Goal: Information Seeking & Learning: Learn about a topic

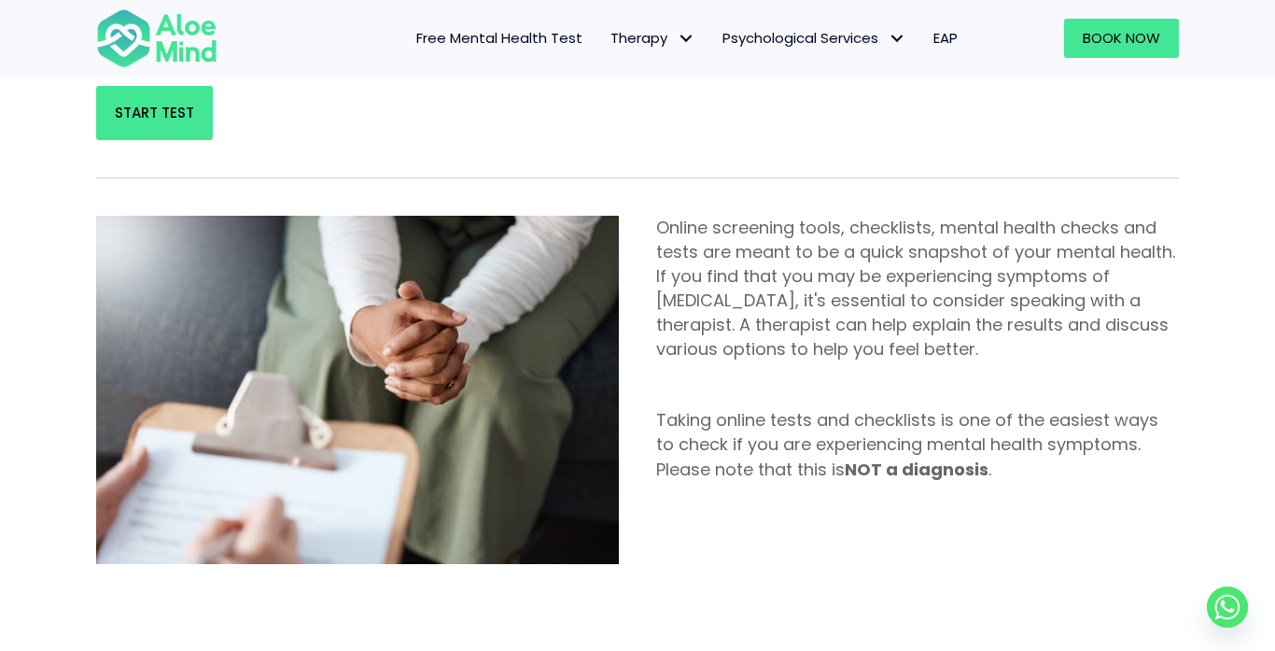
scroll to position [550, 0]
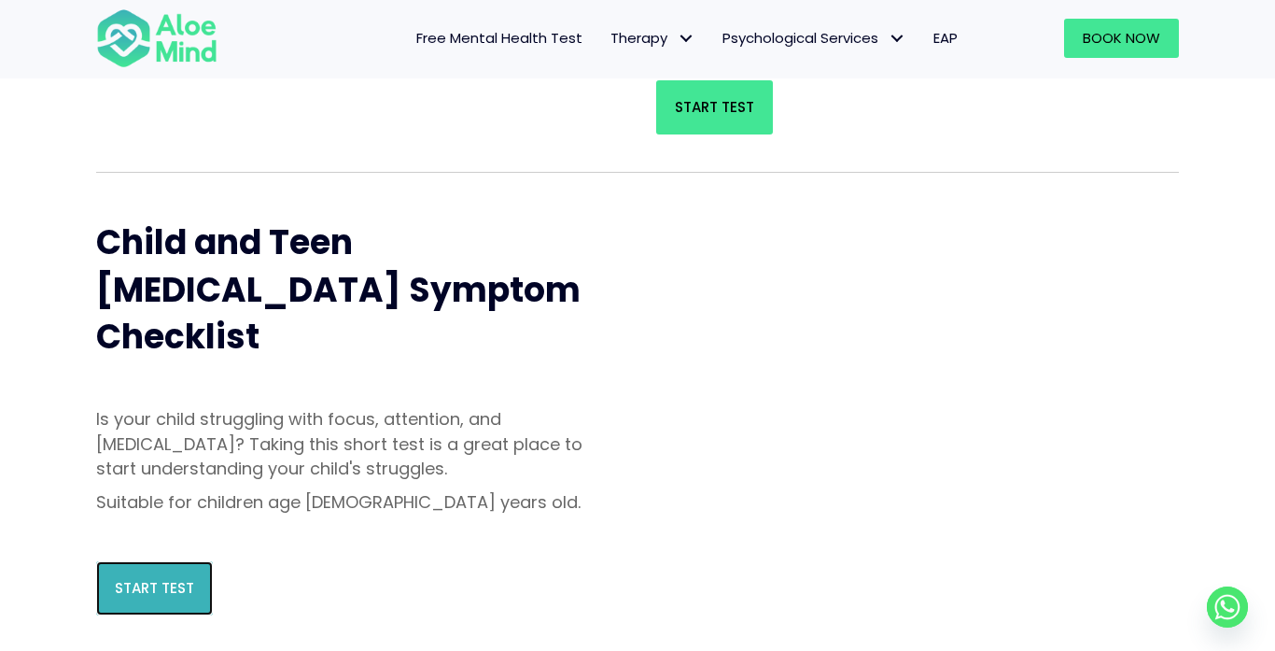
click at [126, 578] on span "Start Test" at bounding box center [154, 588] width 79 height 20
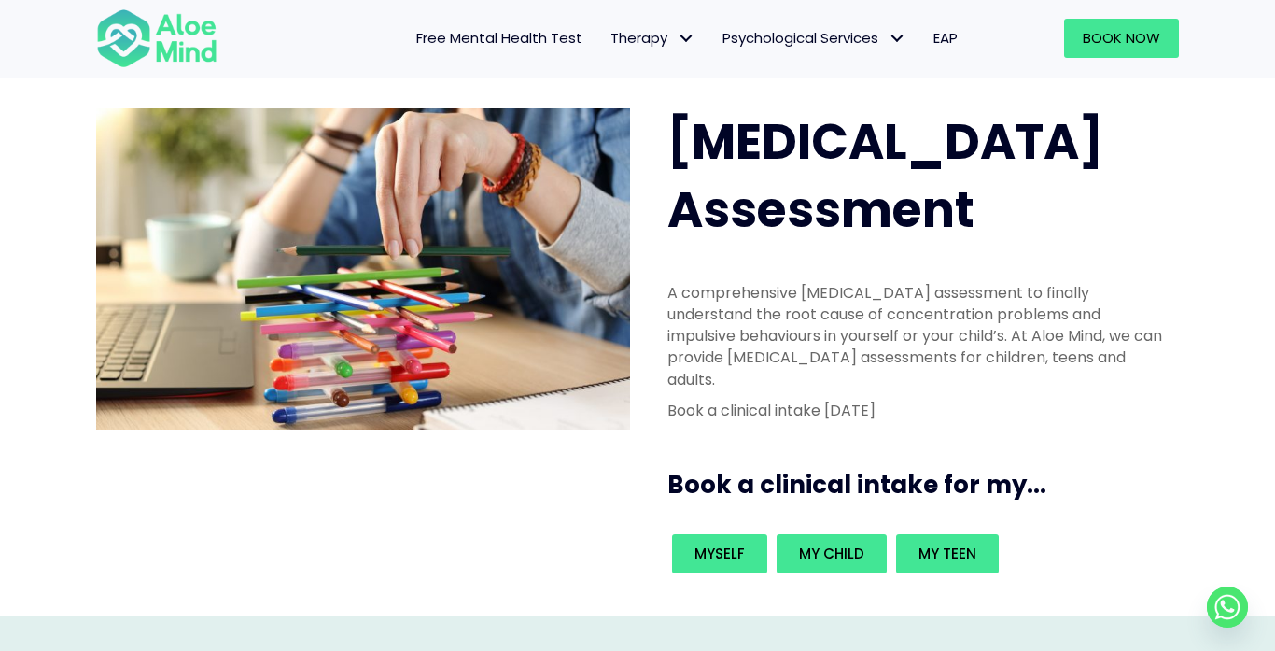
scroll to position [144, 0]
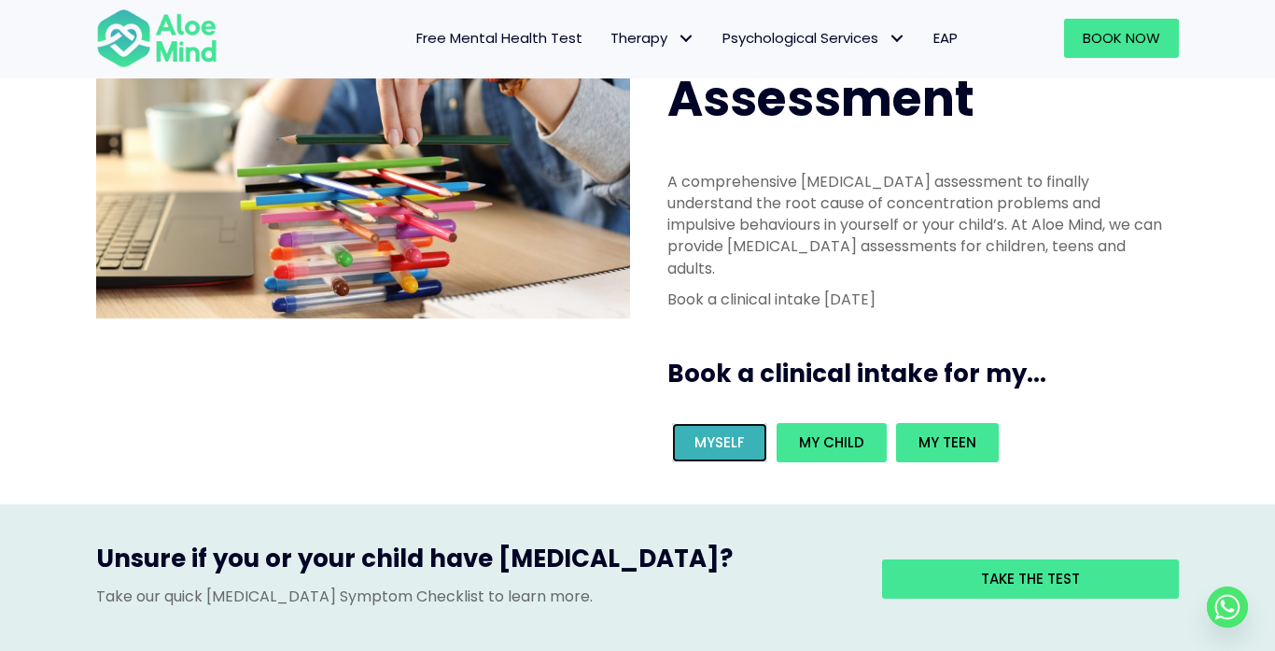
click at [706, 432] on span "Myself" at bounding box center [720, 442] width 50 height 20
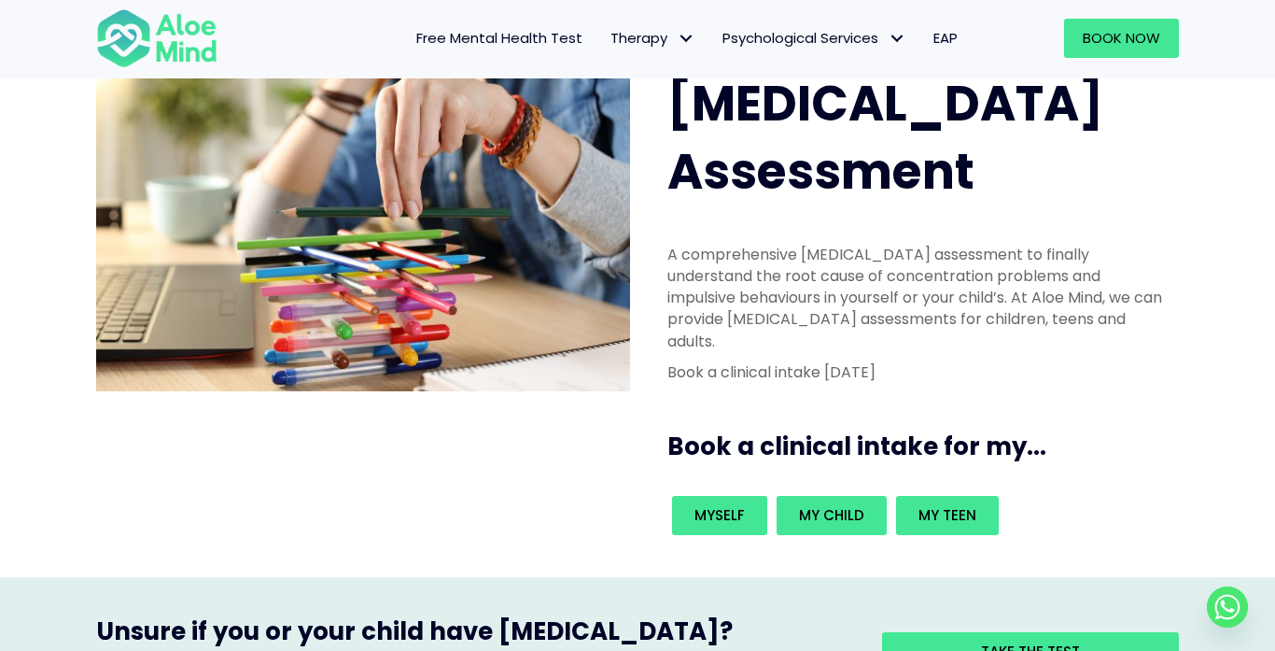
scroll to position [0, 0]
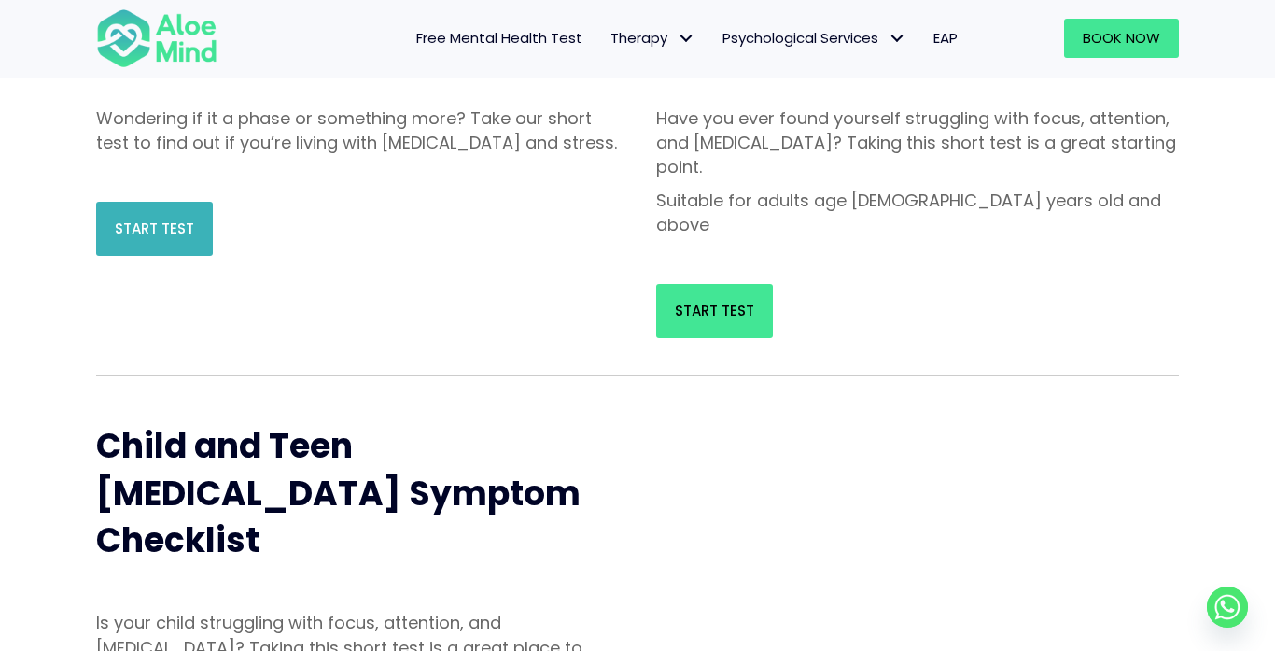
scroll to position [346, 0]
click at [190, 238] on span "Start Test" at bounding box center [154, 228] width 79 height 20
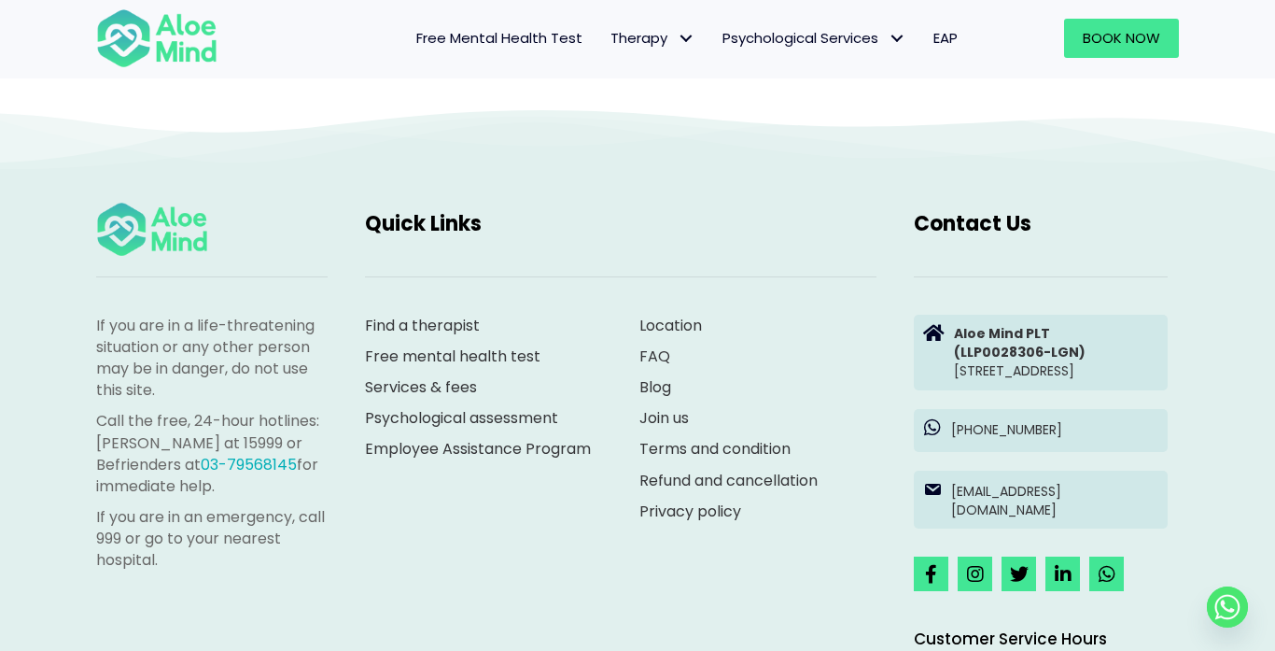
scroll to position [8648, 0]
